Goal: Transaction & Acquisition: Purchase product/service

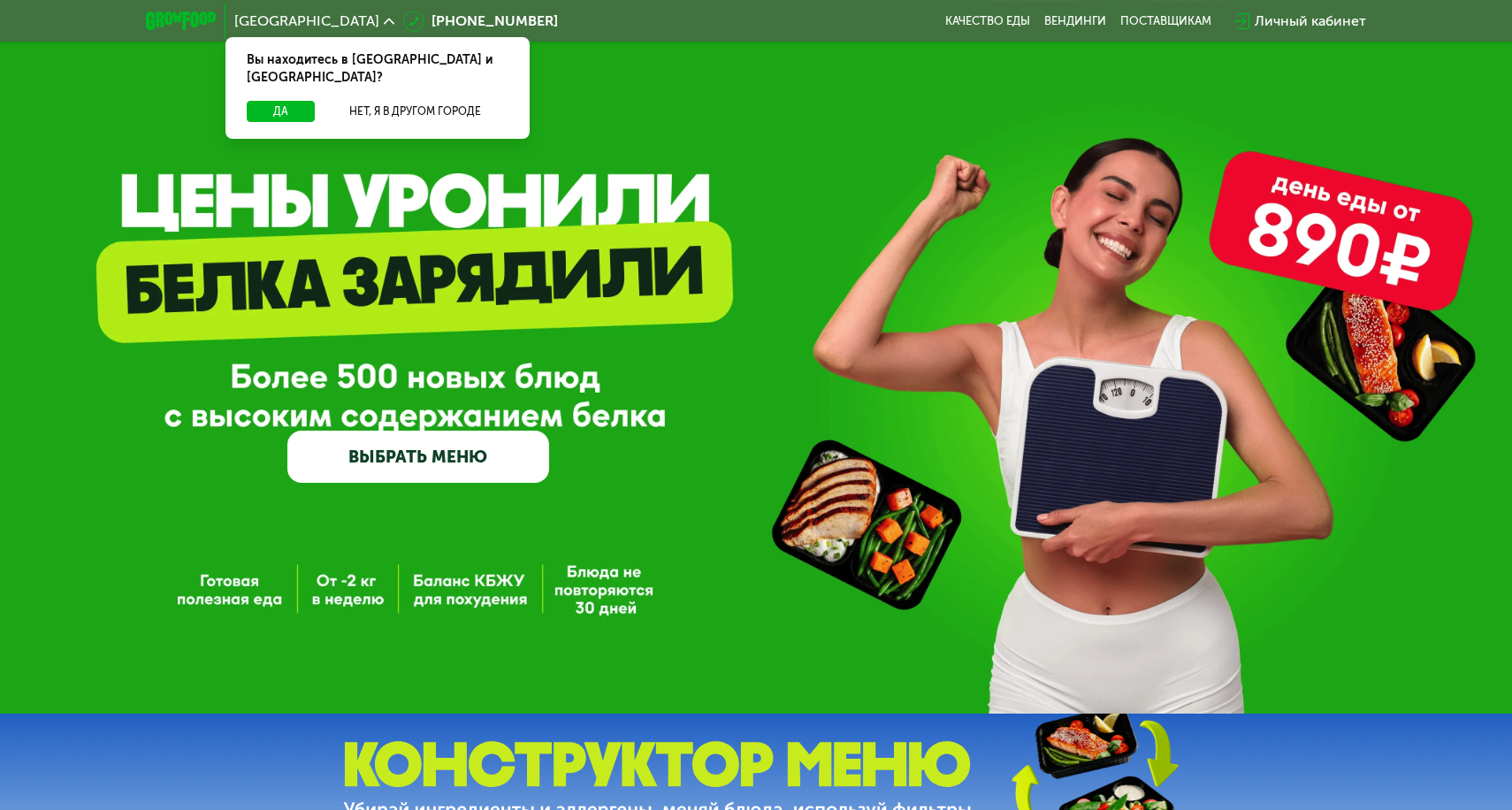
click at [280, 101] on button "Да" at bounding box center [281, 111] width 68 height 21
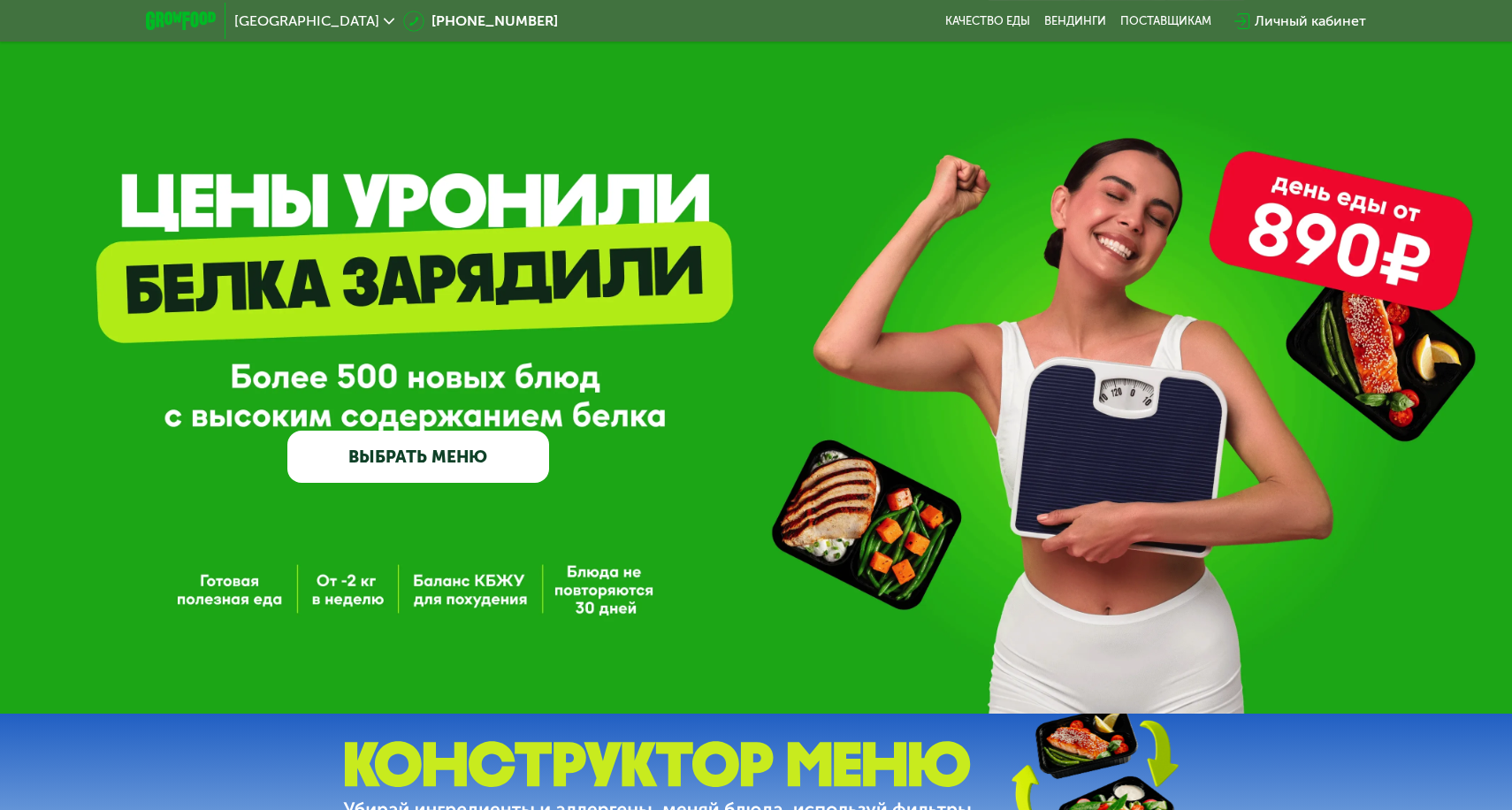
scroll to position [3, 0]
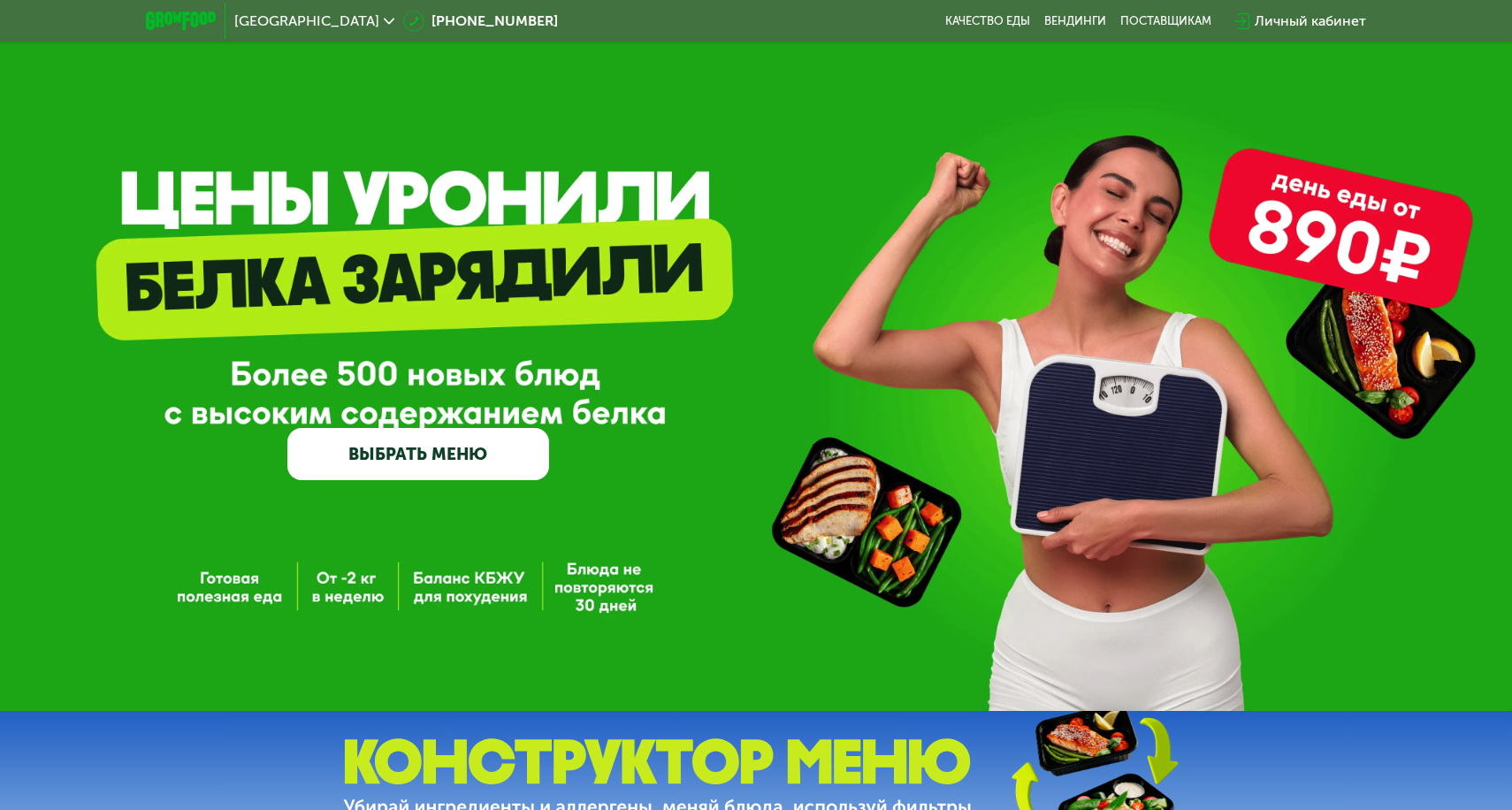
click at [452, 472] on link "ВЫБРАТЬ МЕНЮ" at bounding box center [419, 453] width 262 height 52
click at [452, 457] on link "ВЫБРАТЬ МЕНЮ" at bounding box center [419, 453] width 262 height 52
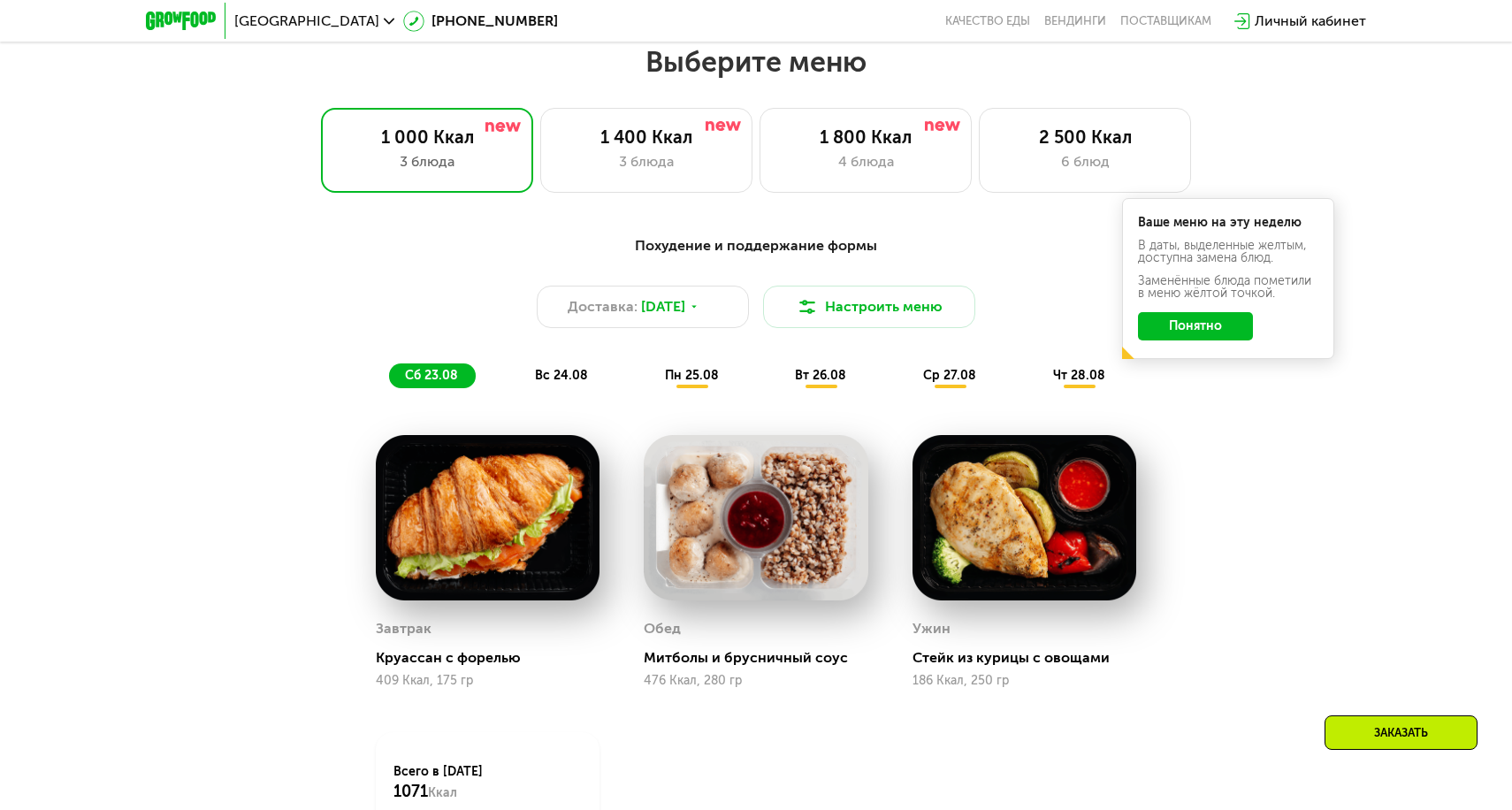
scroll to position [866, 0]
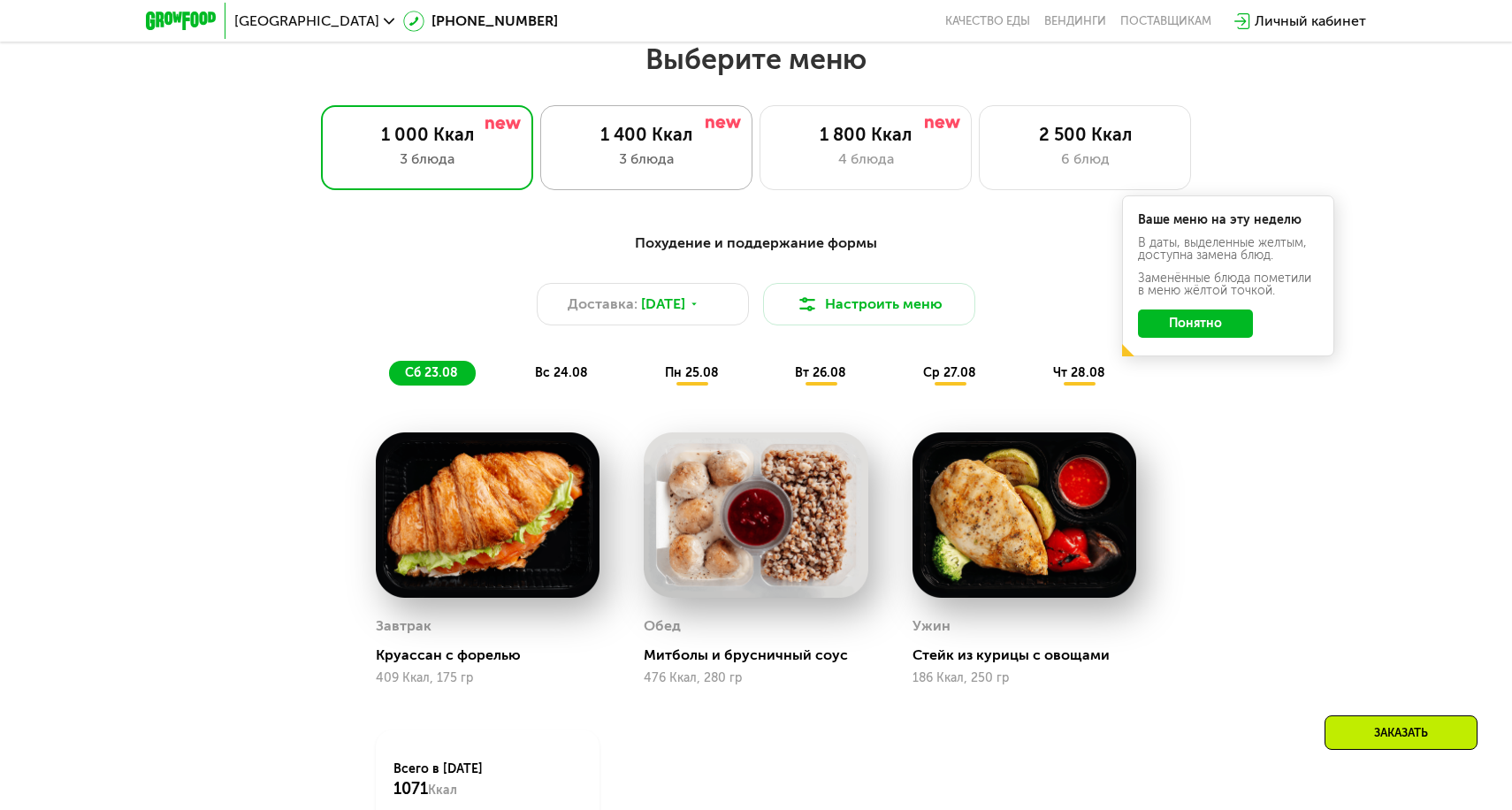
click at [685, 153] on div "3 блюда" at bounding box center [646, 159] width 175 height 21
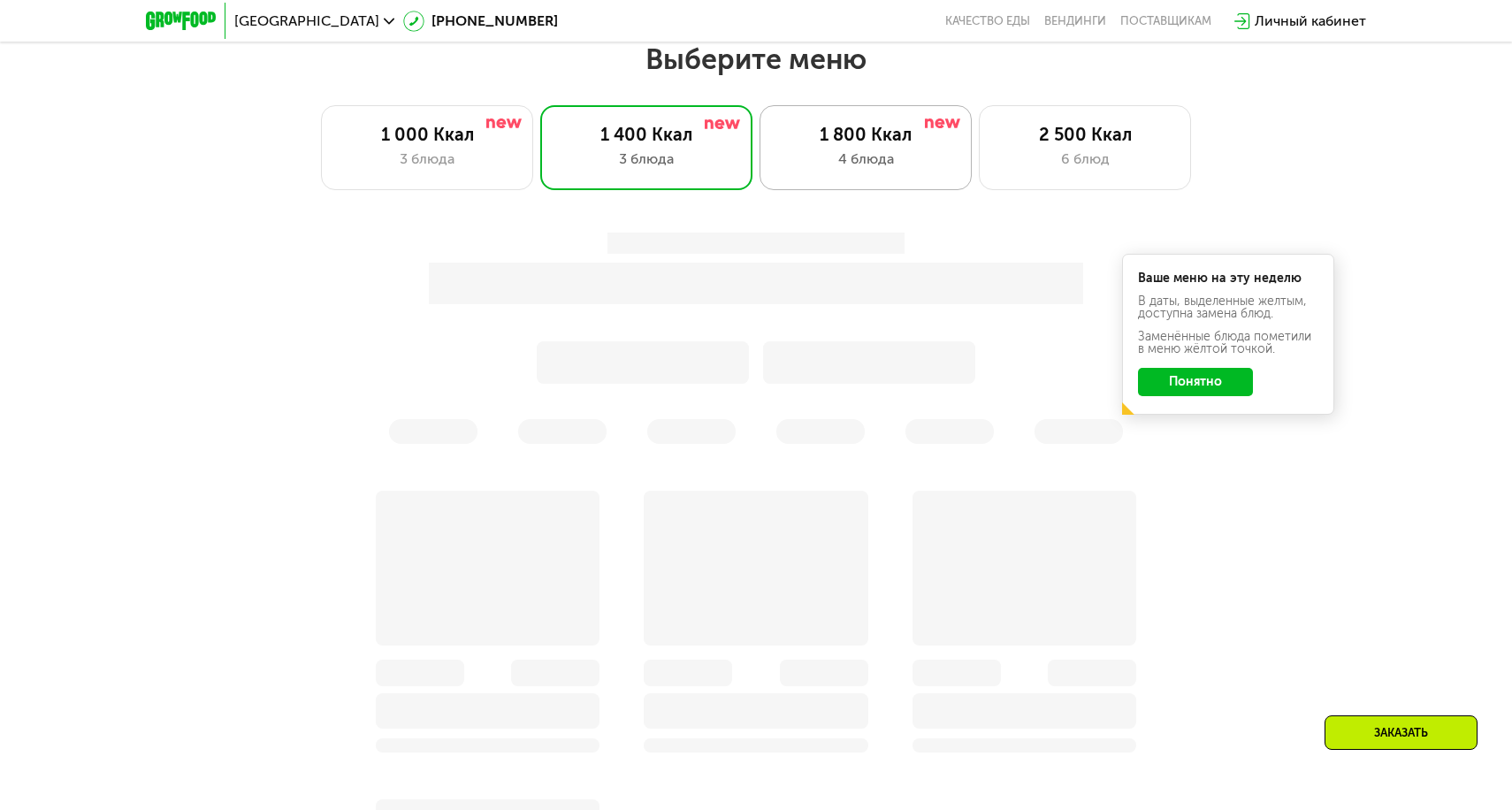
click at [979, 174] on div "1 800 Ккал 4 блюда" at bounding box center [1085, 147] width 212 height 85
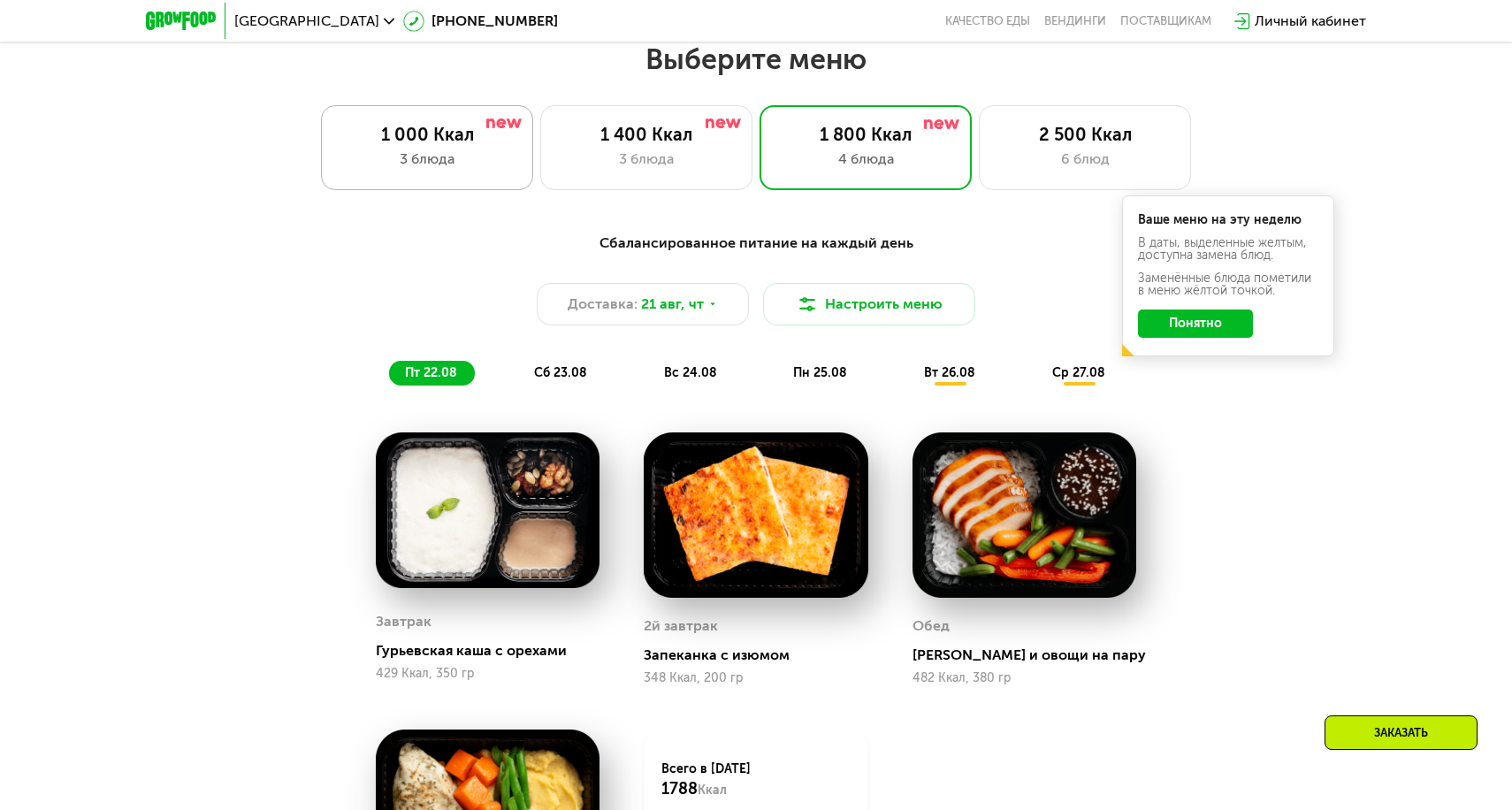
click at [434, 168] on div "3 блюда" at bounding box center [427, 159] width 175 height 21
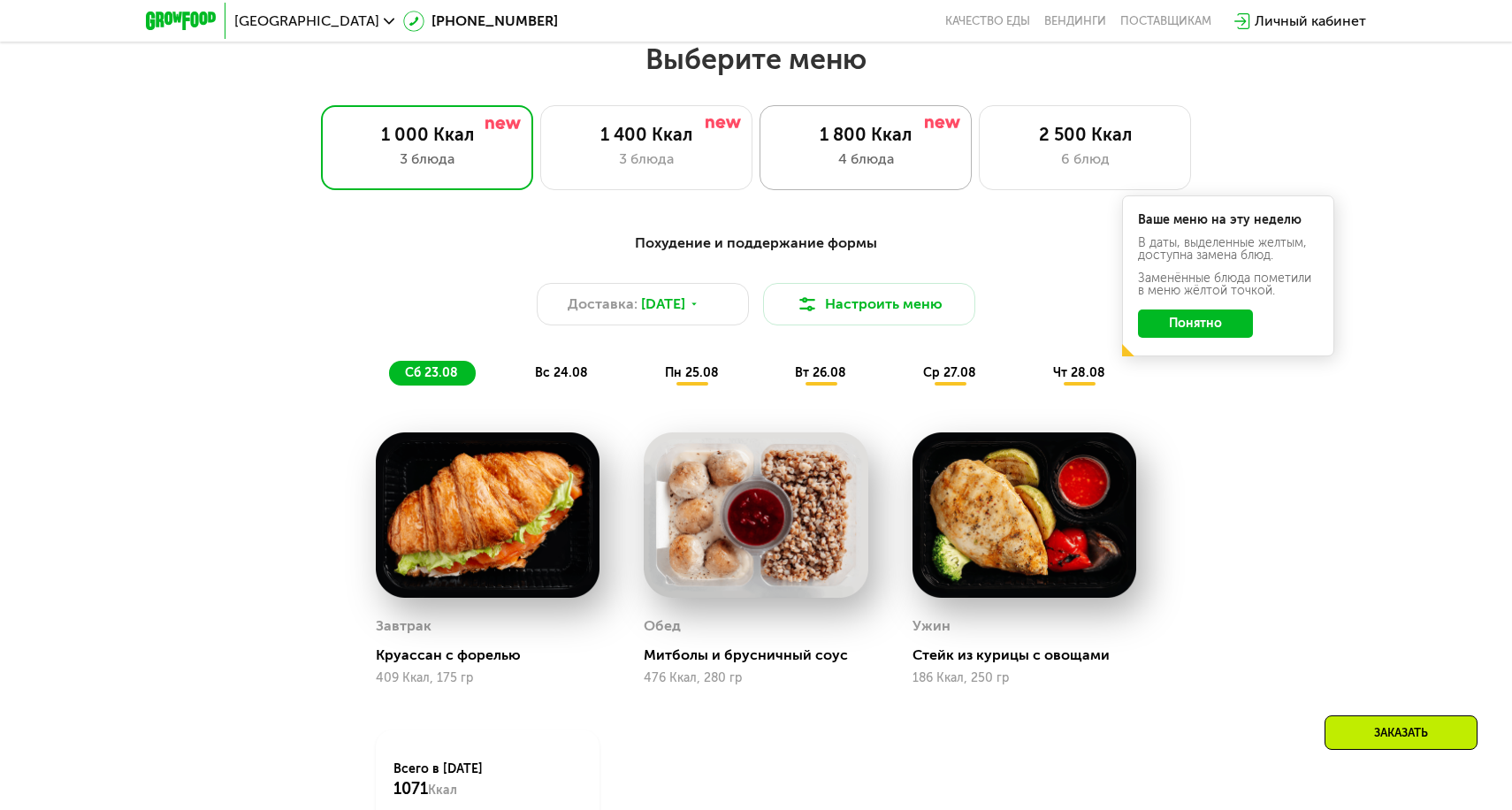
click at [799, 154] on div "4 блюда" at bounding box center [865, 159] width 175 height 21
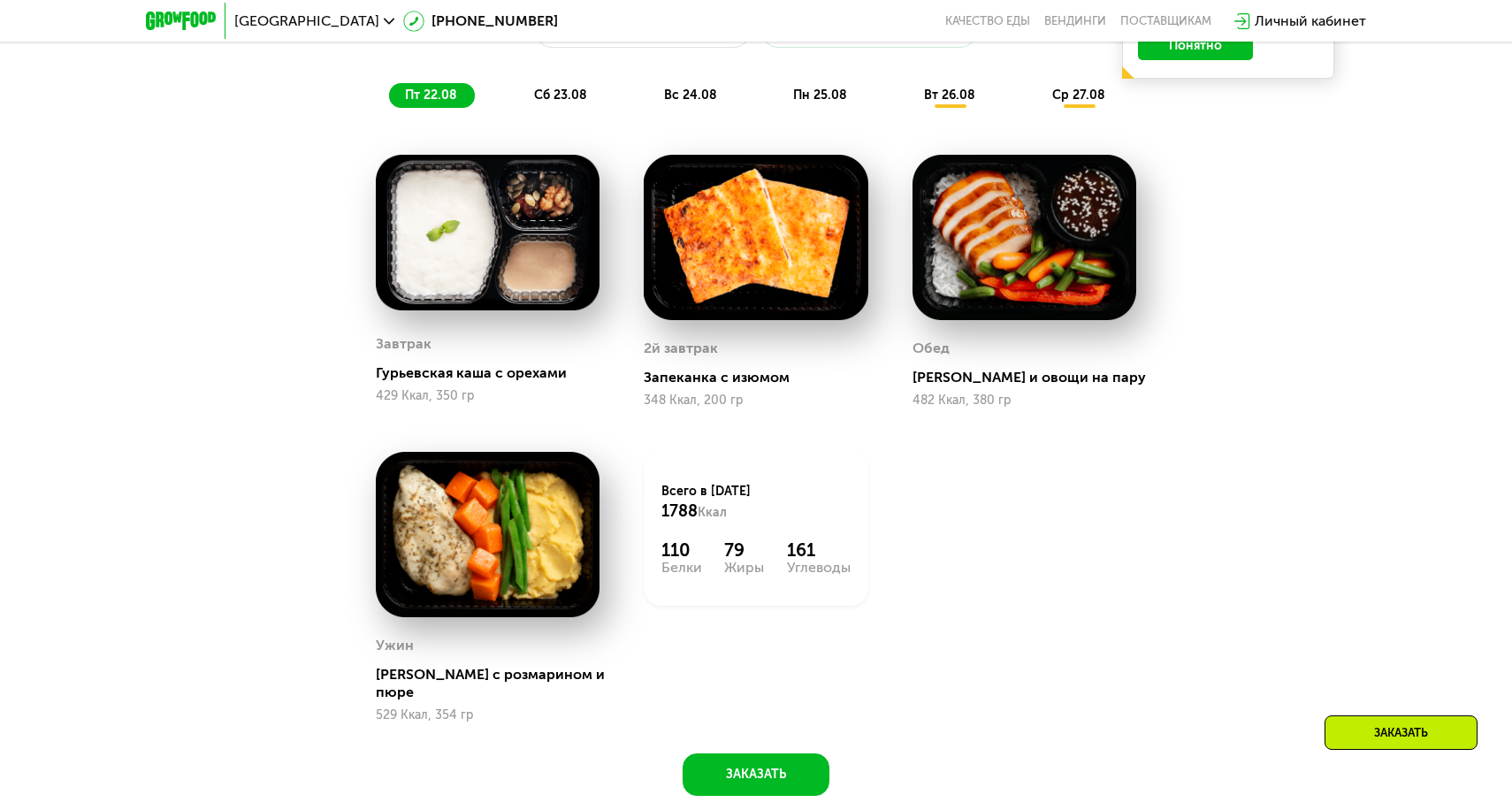
scroll to position [1155, 0]
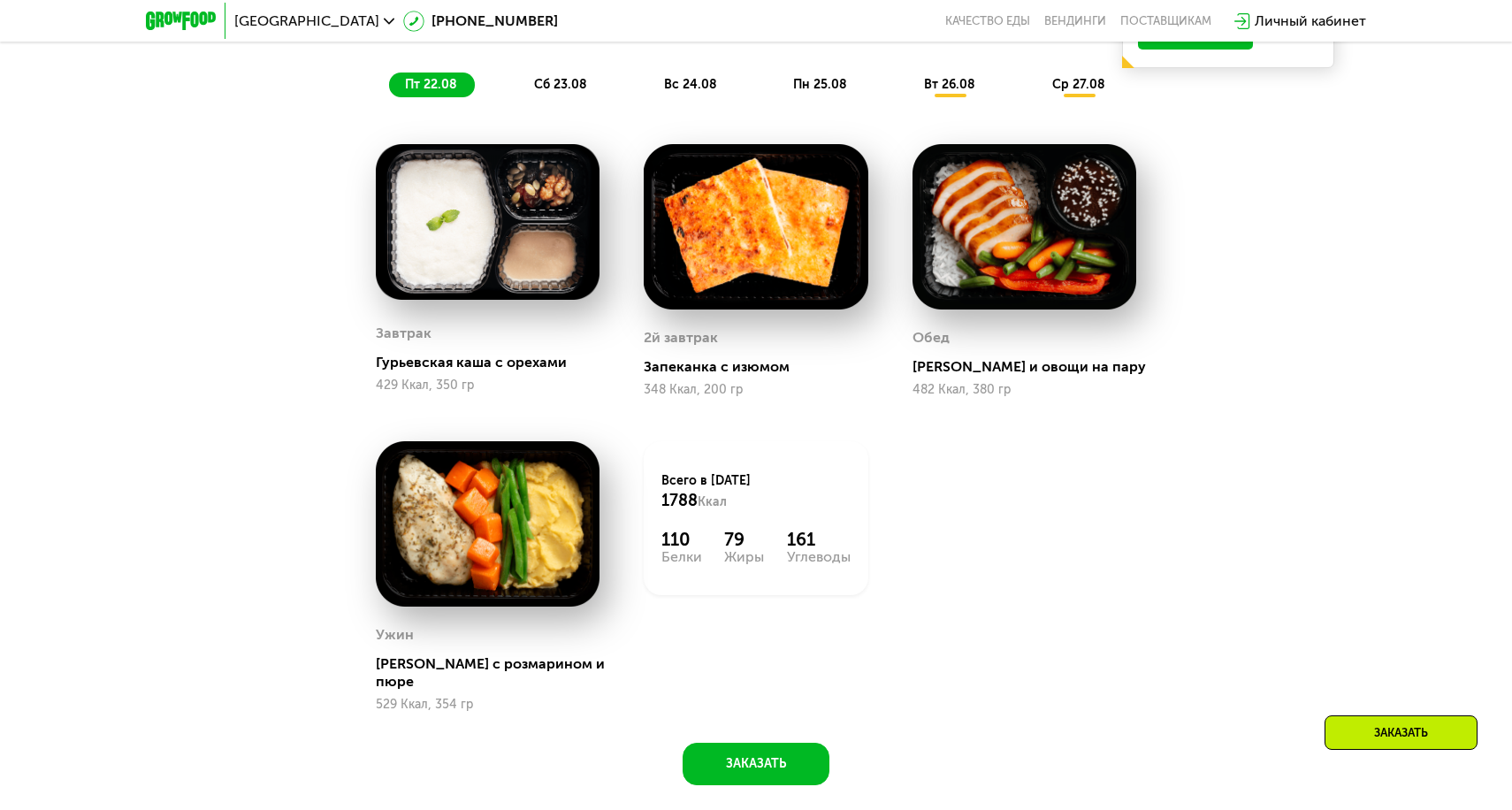
click at [580, 85] on span "сб 23.08" at bounding box center [560, 84] width 53 height 15
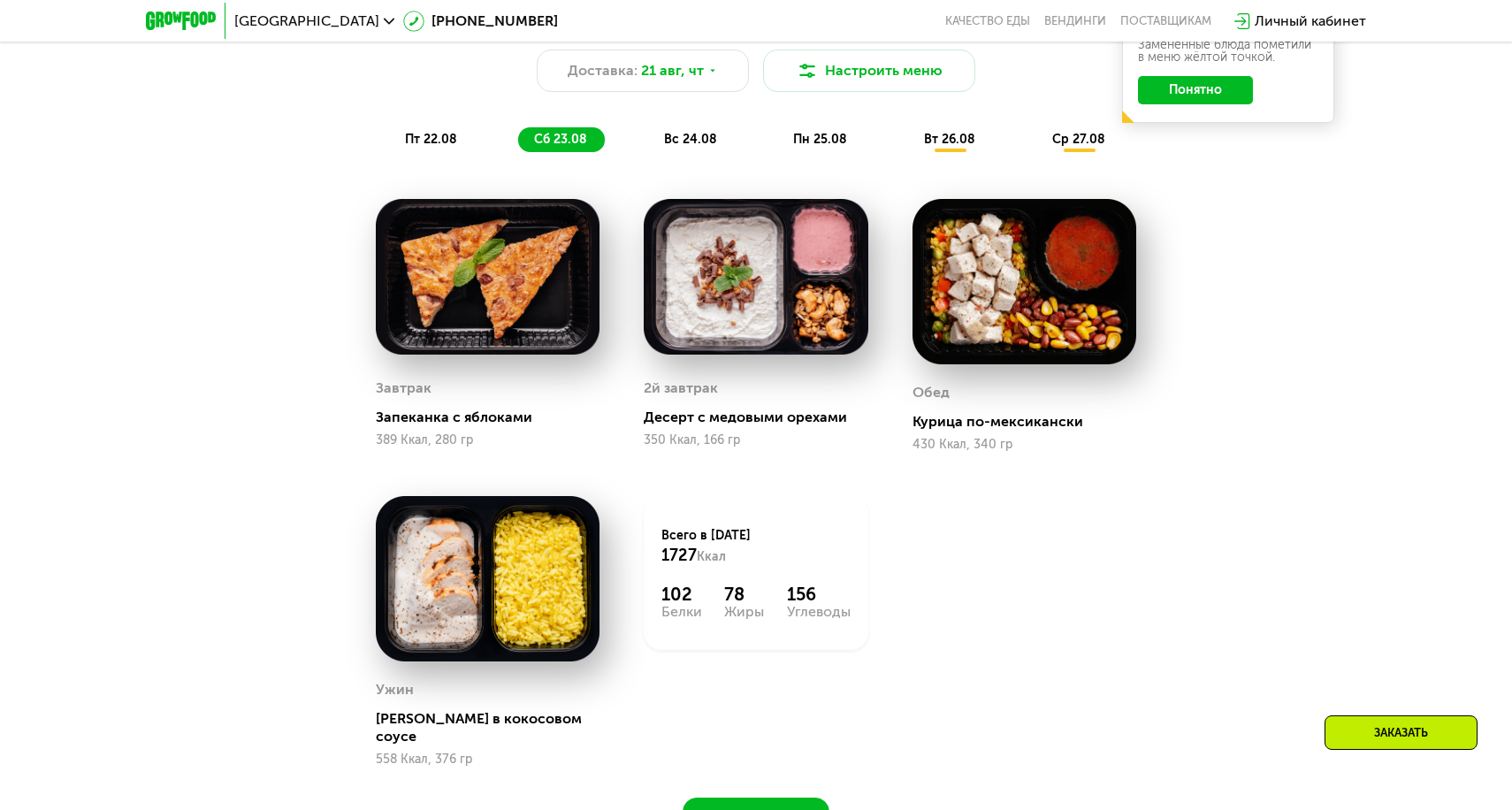
scroll to position [1049, 0]
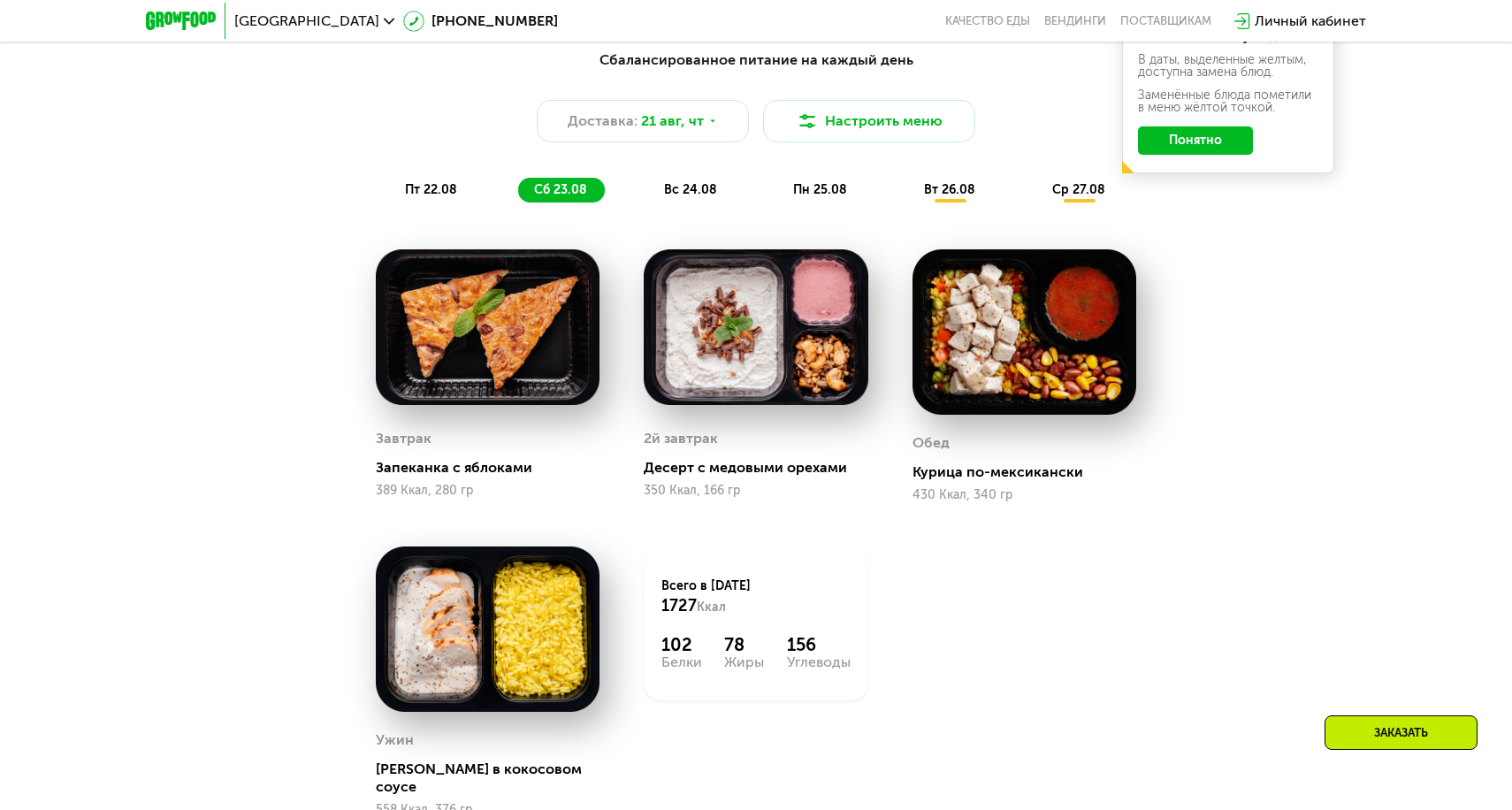
click at [777, 191] on div "вс 24.08" at bounding box center [821, 190] width 88 height 25
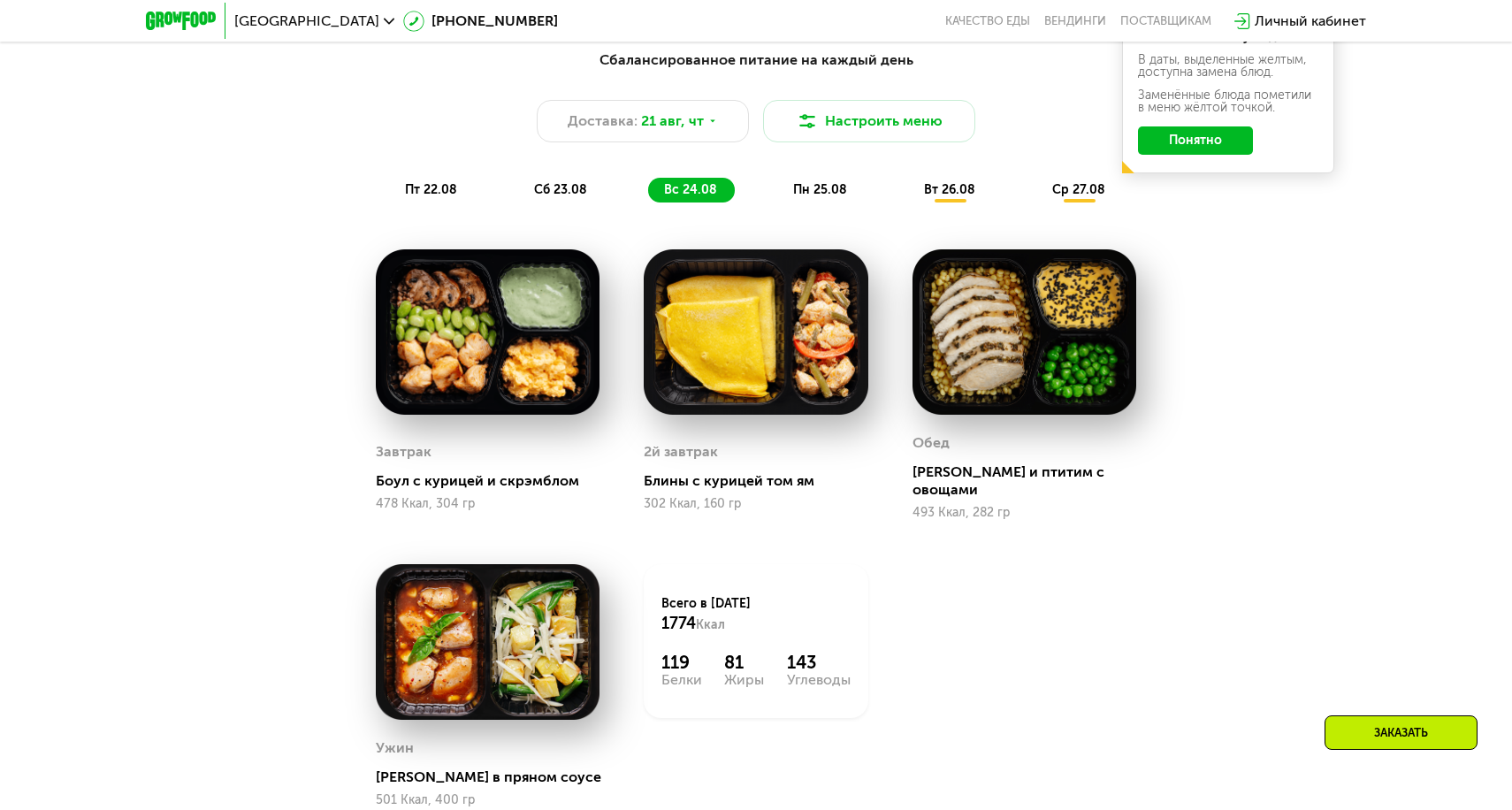
click at [797, 188] on span "пн 25.08" at bounding box center [820, 189] width 54 height 15
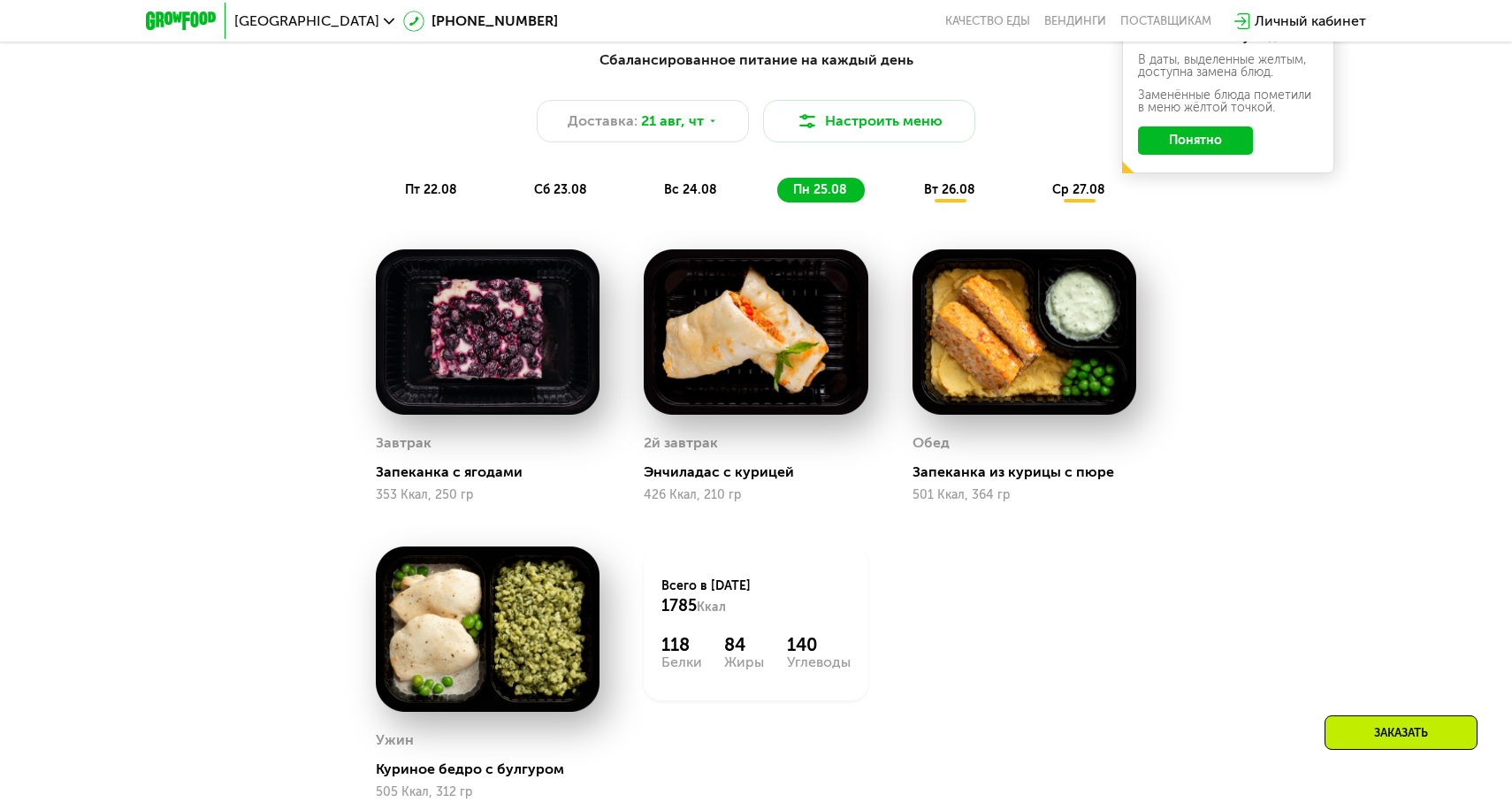
click at [1036, 181] on div "вт 26.08" at bounding box center [1079, 190] width 87 height 25
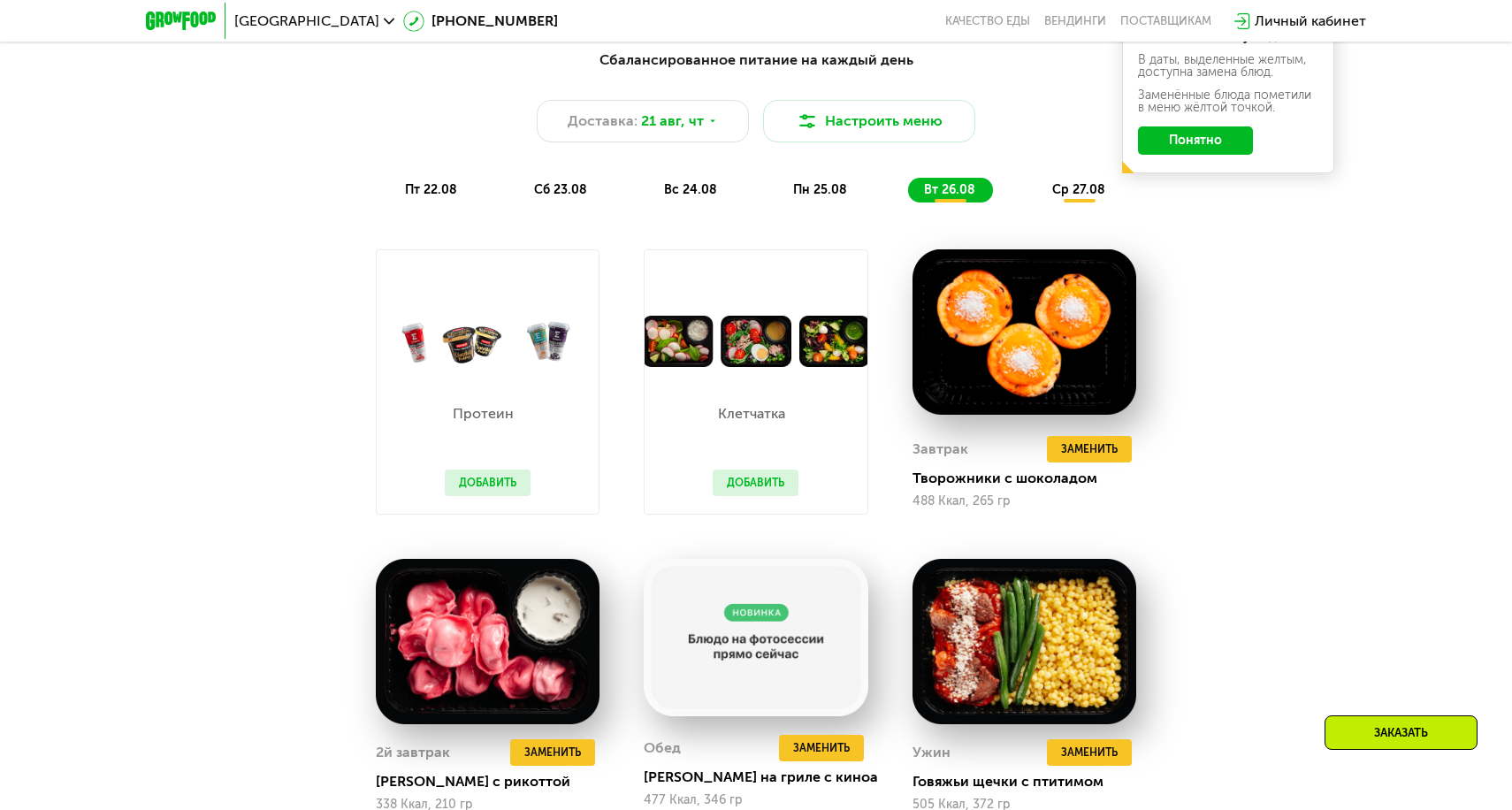
click at [519, 191] on div "пт 22.08" at bounding box center [562, 190] width 87 height 25
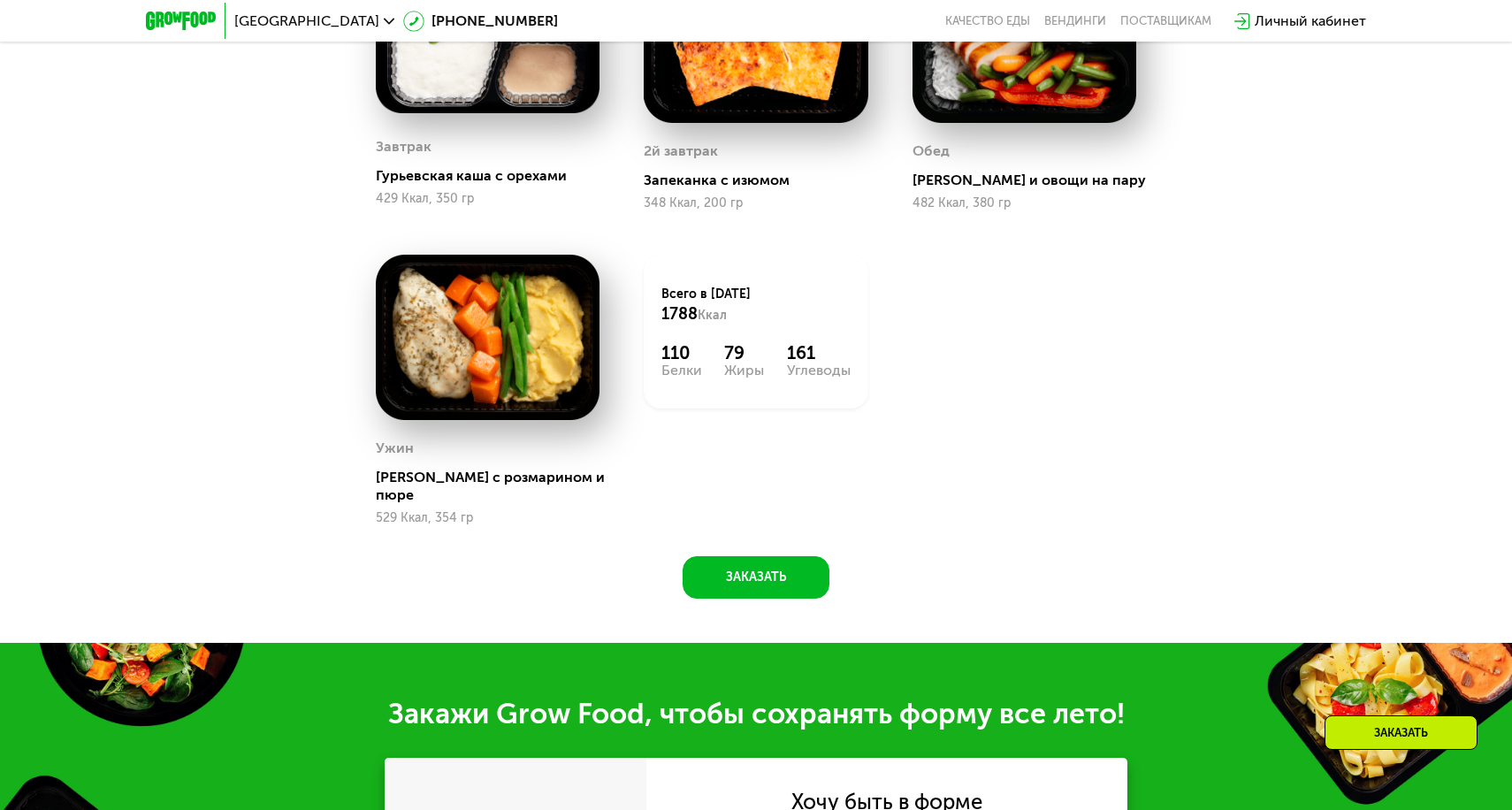
scroll to position [1344, 0]
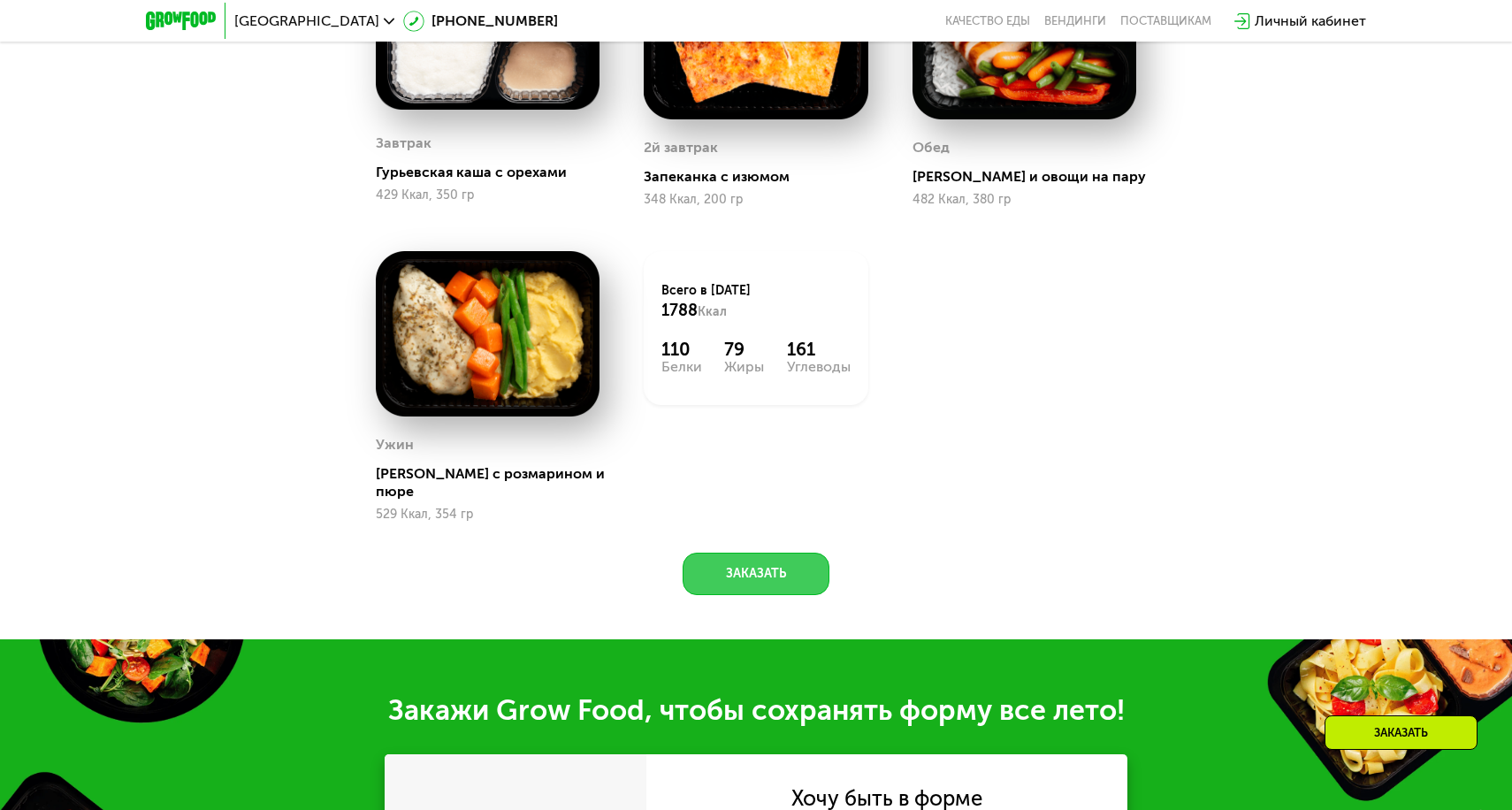
click at [764, 552] on button "Заказать" at bounding box center [756, 573] width 147 height 42
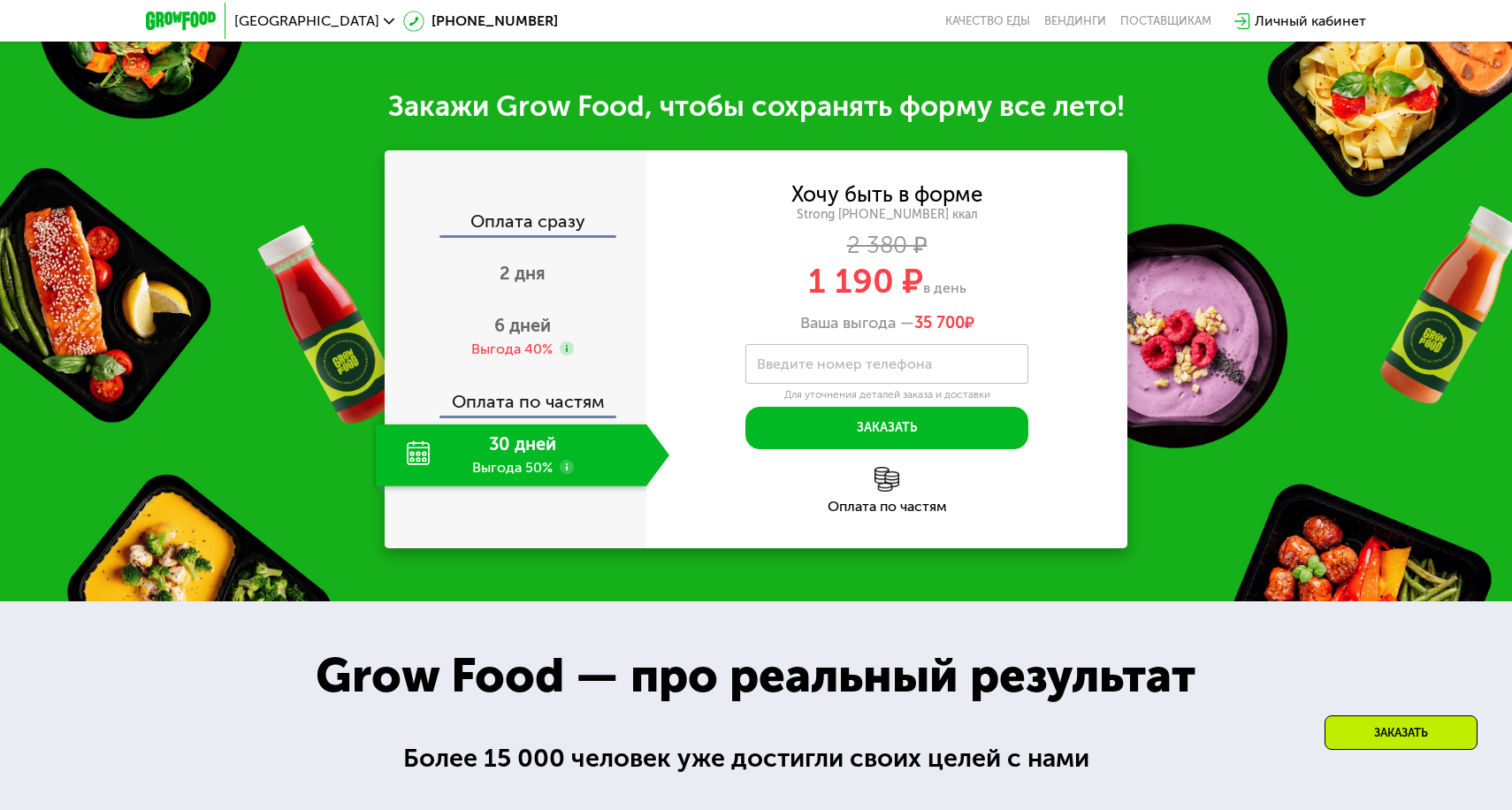
scroll to position [1964, 0]
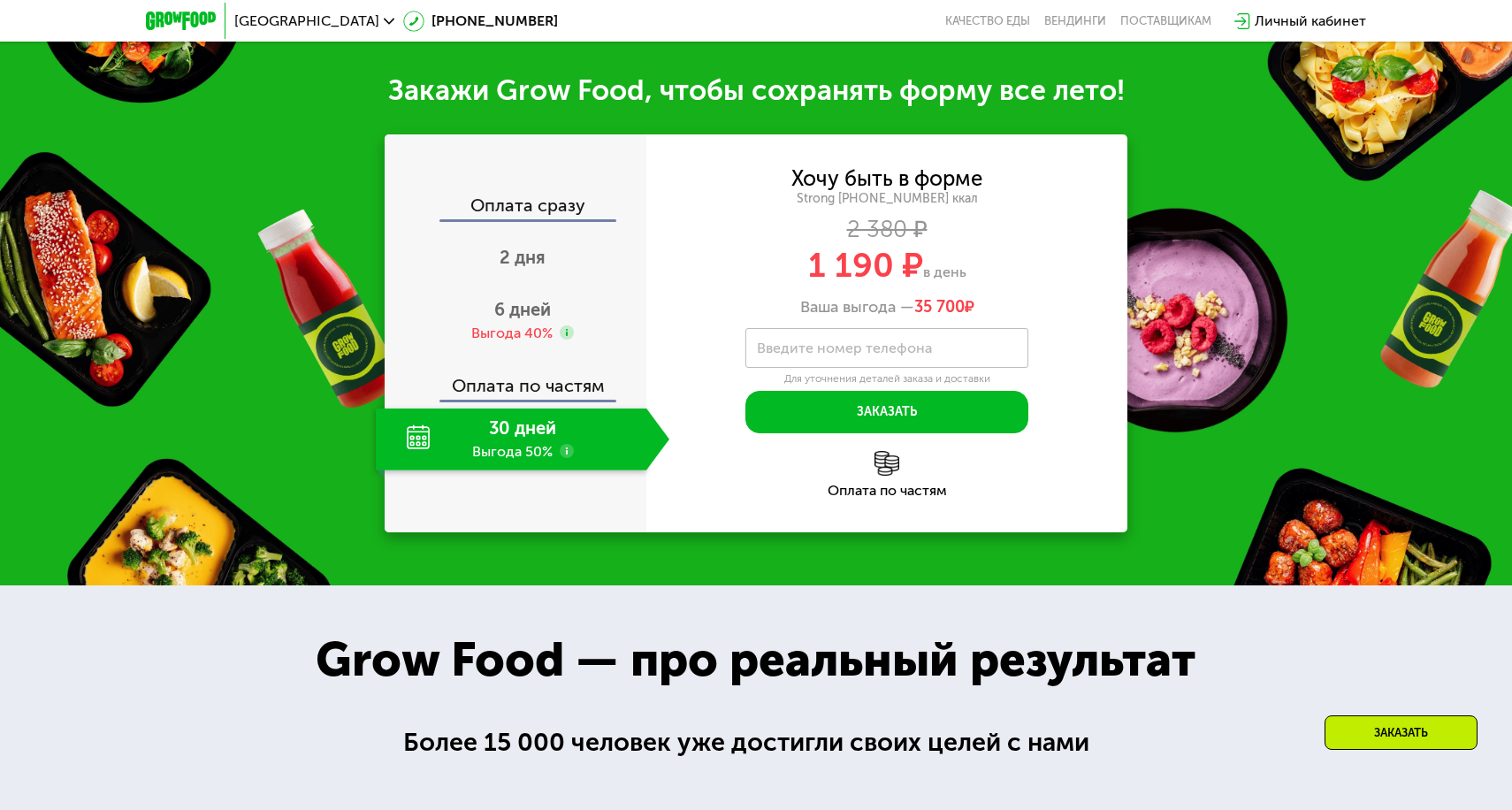
click at [756, 343] on label "Введите номер телефона" at bounding box center [843, 348] width 175 height 10
click at [756, 334] on input "Введите номер телефона" at bounding box center [886, 348] width 283 height 40
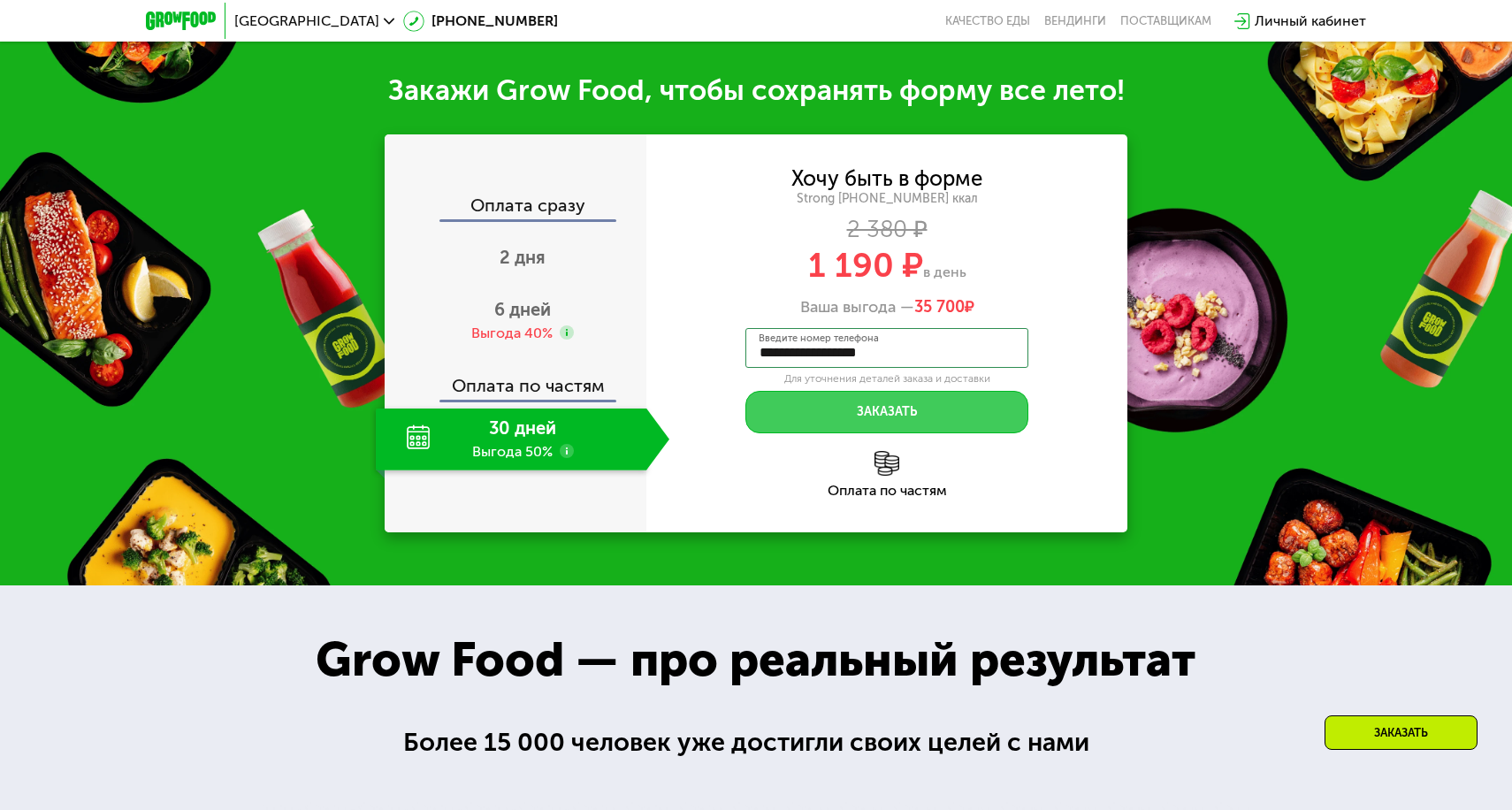
type input "**********"
click at [871, 400] on button "Заказать" at bounding box center [886, 411] width 283 height 42
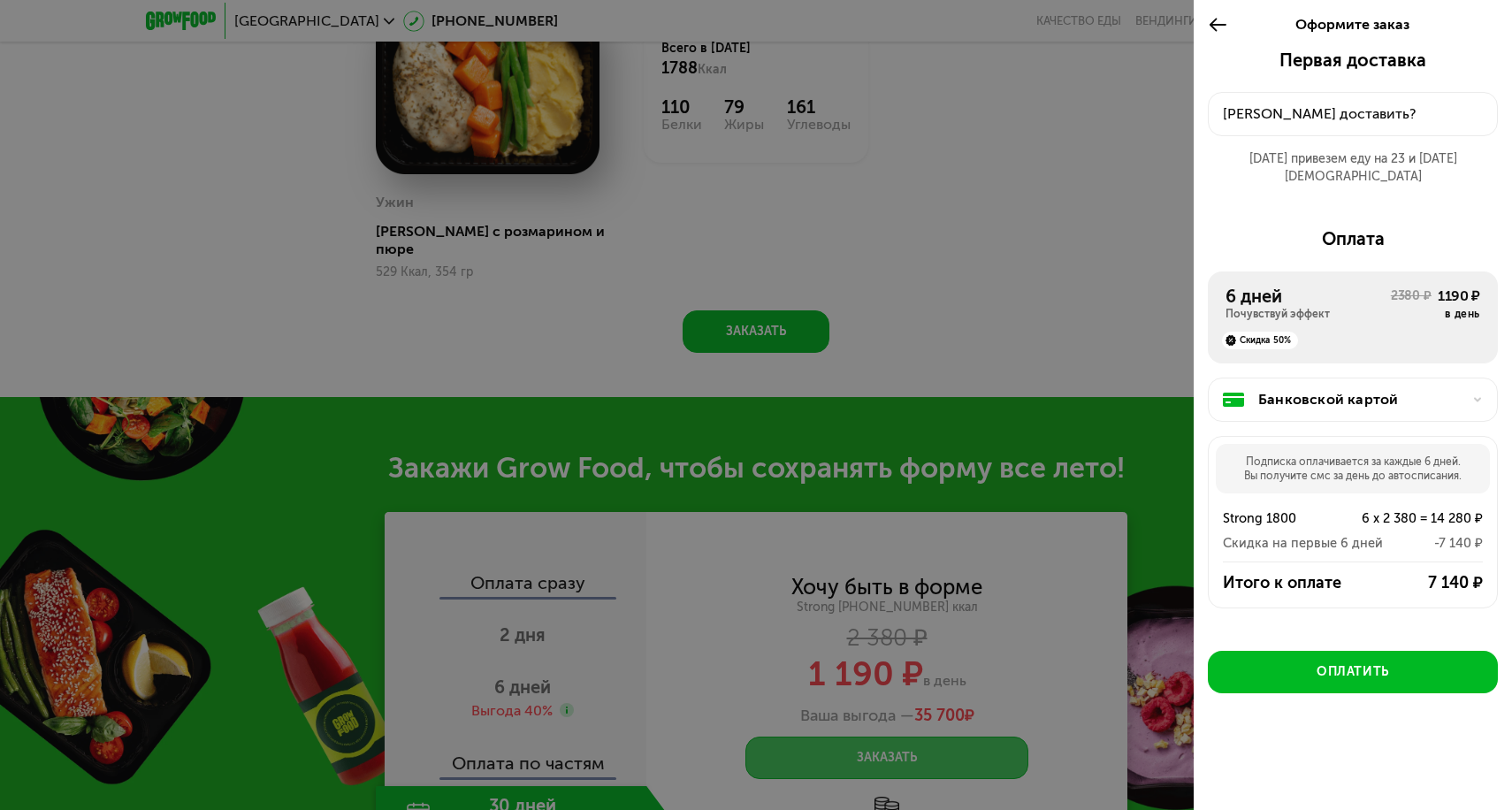
scroll to position [1589, 0]
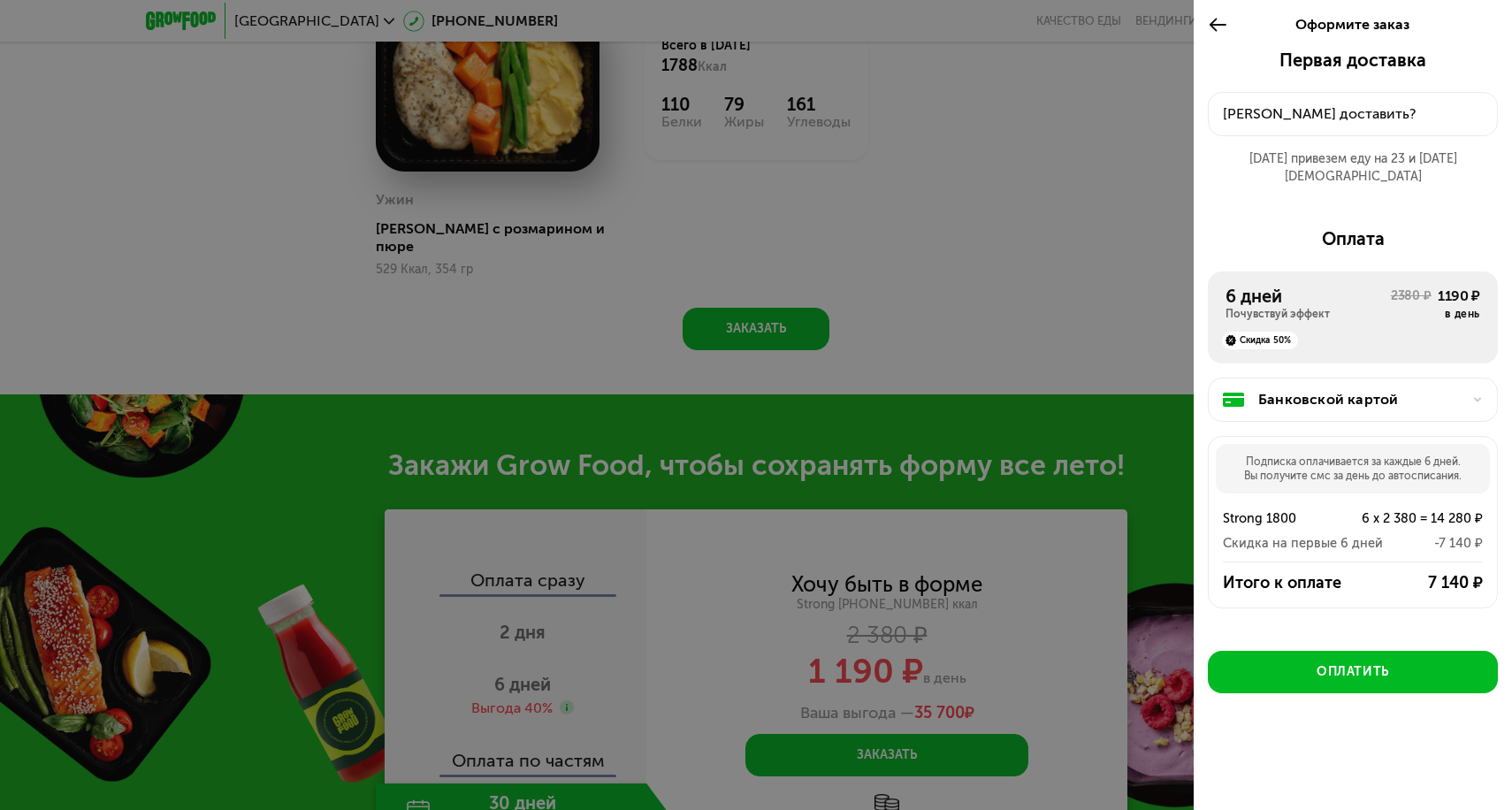
click at [1312, 364] on div "Банковской картой Подписка оплачивается за каждые 6 дней. Вы получите смс за де…" at bounding box center [1353, 496] width 290 height 266
click at [1294, 389] on div "Банковской картой" at bounding box center [1360, 399] width 204 height 21
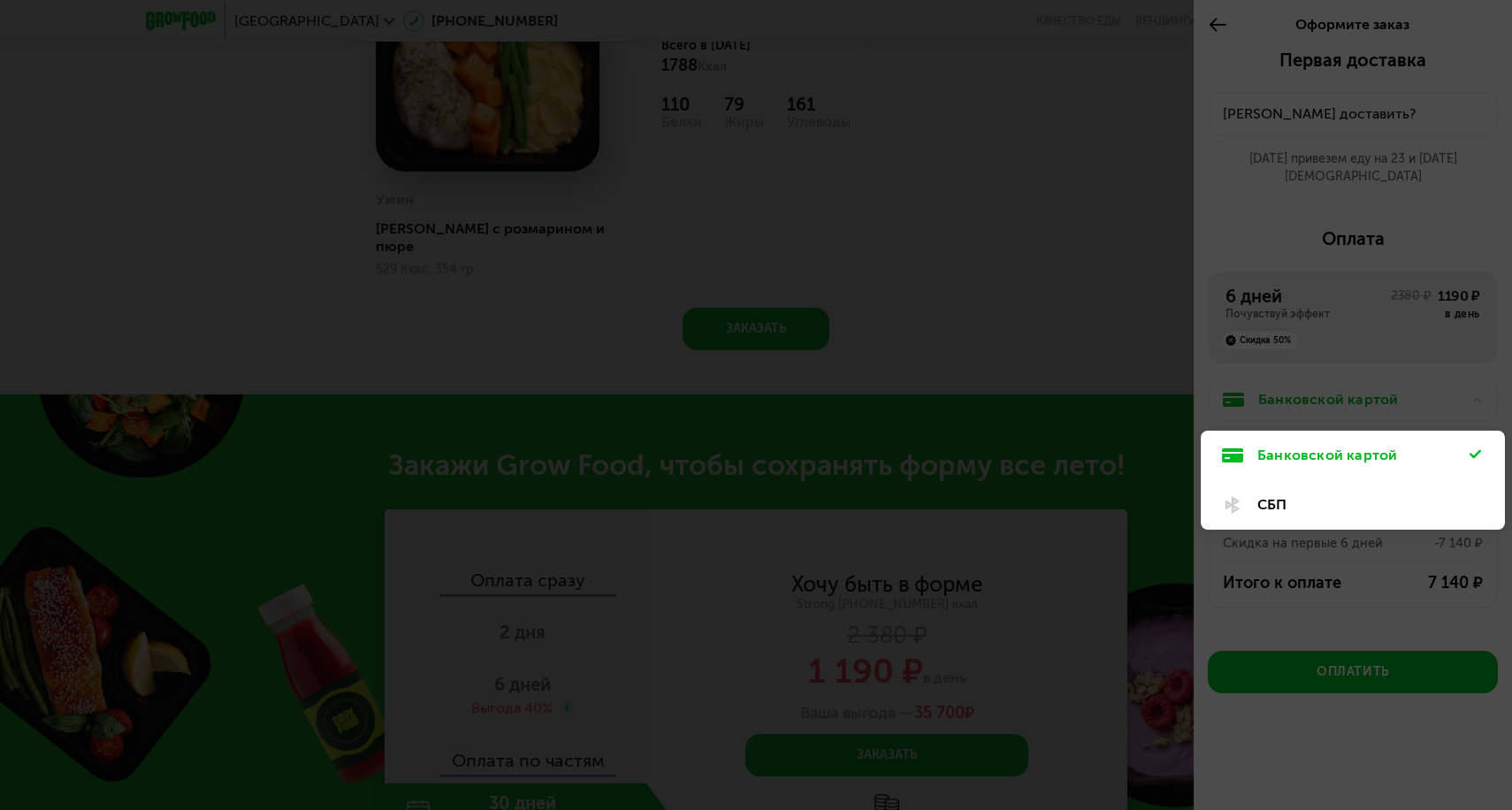
click at [1286, 356] on div at bounding box center [756, 405] width 1512 height 810
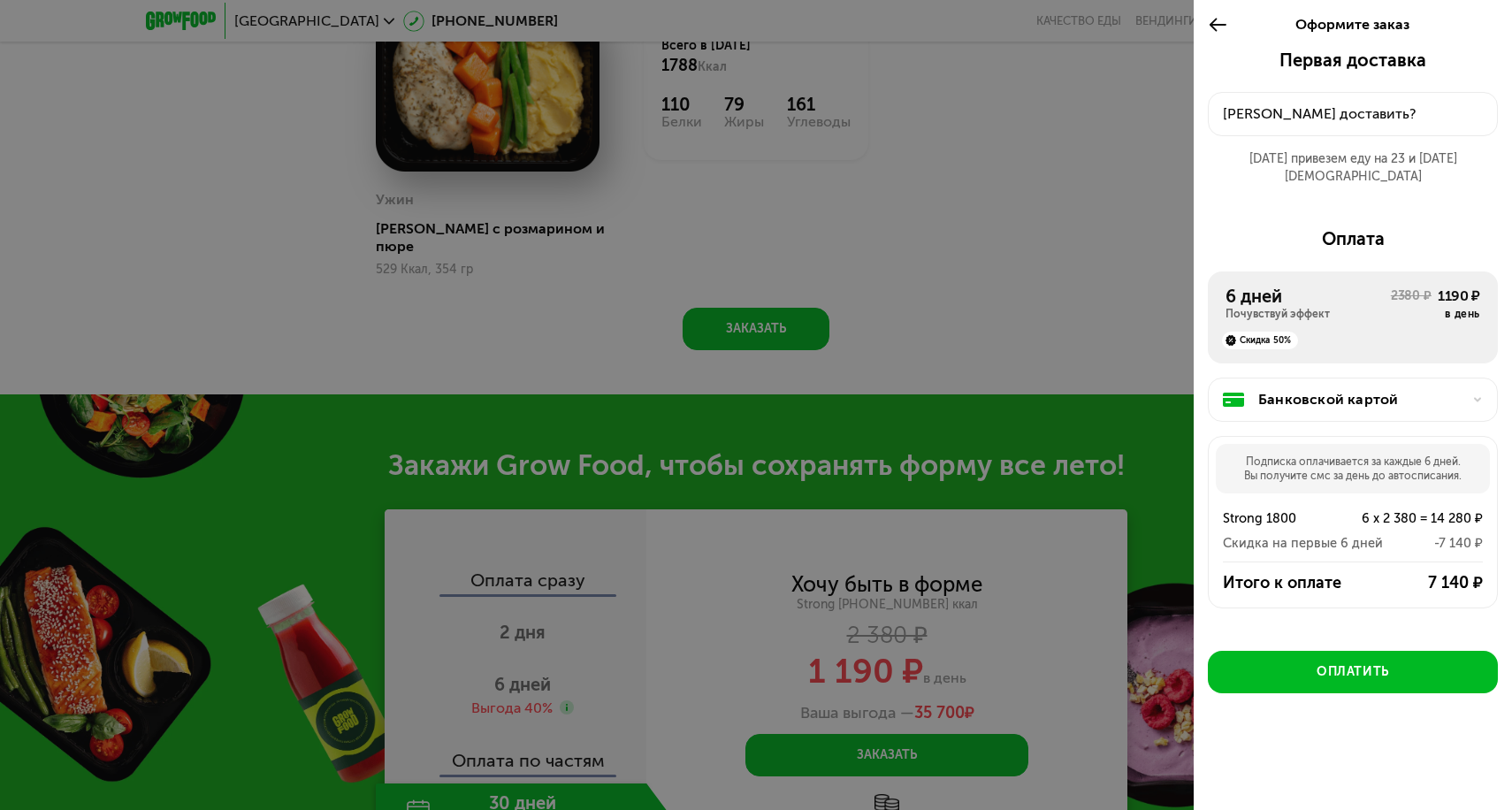
click at [1234, 3] on div at bounding box center [1222, 25] width 29 height 50
click at [1223, 17] on icon at bounding box center [1218, 24] width 20 height 21
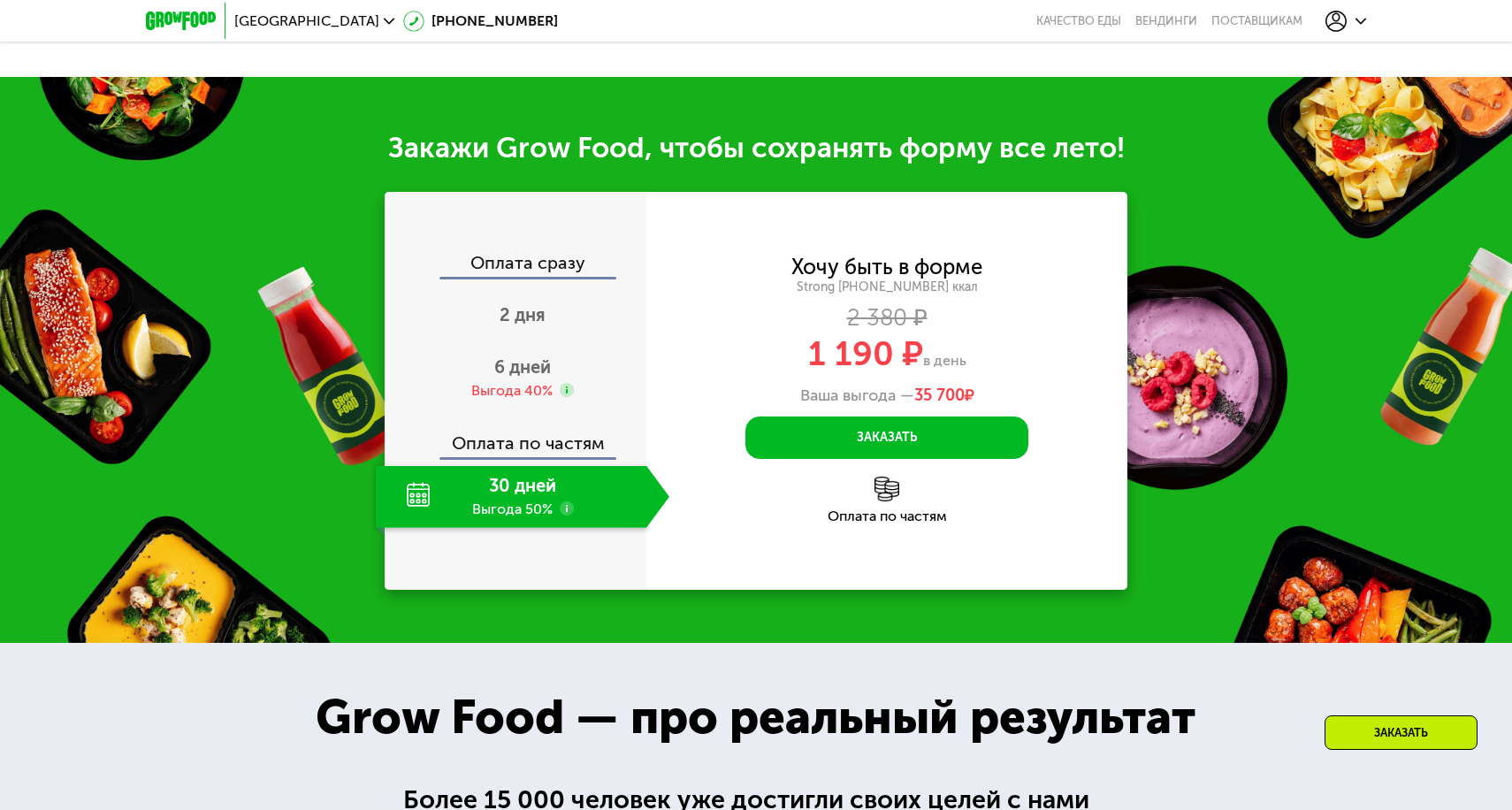
click at [1014, 208] on div "Хочу быть в форме Strong [PHONE_NUMBER] ккал 2 380 ₽ 1 190 ₽ в день Ваша выгода…" at bounding box center [886, 391] width 481 height 398
